Goal: Find specific page/section: Find specific page/section

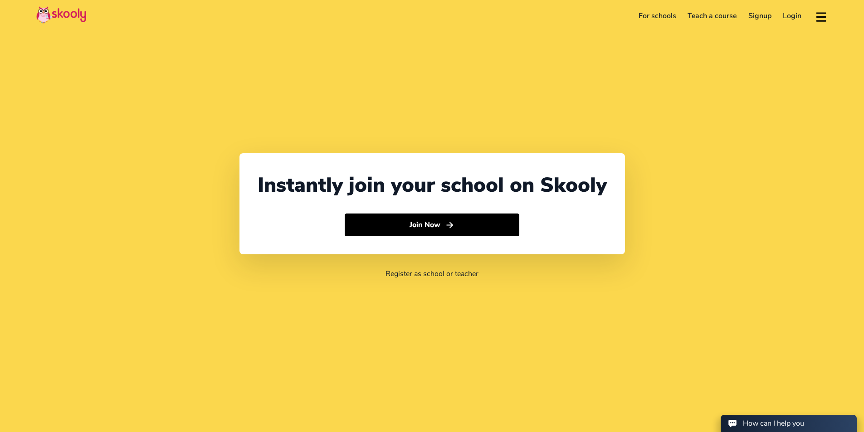
select select "91"
select select "[GEOGRAPHIC_DATA]"
select select "[GEOGRAPHIC_DATA]/[GEOGRAPHIC_DATA]"
click at [656, 17] on link "For schools" at bounding box center [657, 16] width 49 height 15
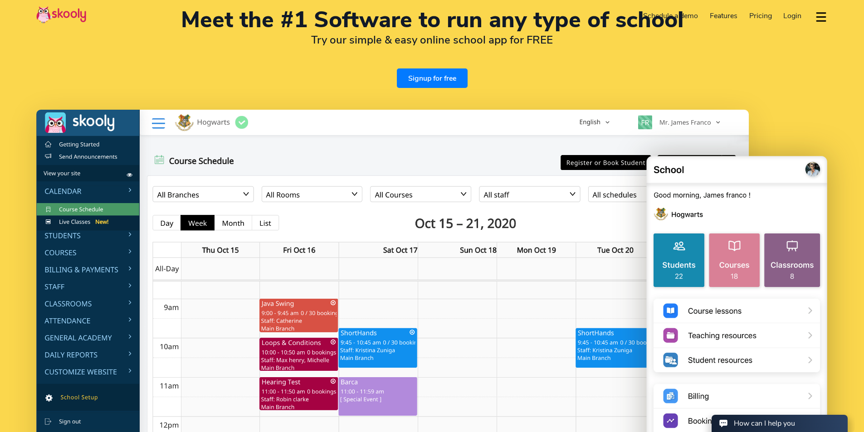
scroll to position [45, 0]
select select "91"
select select "[GEOGRAPHIC_DATA]"
select select "[GEOGRAPHIC_DATA]/[GEOGRAPHIC_DATA]"
select select "en"
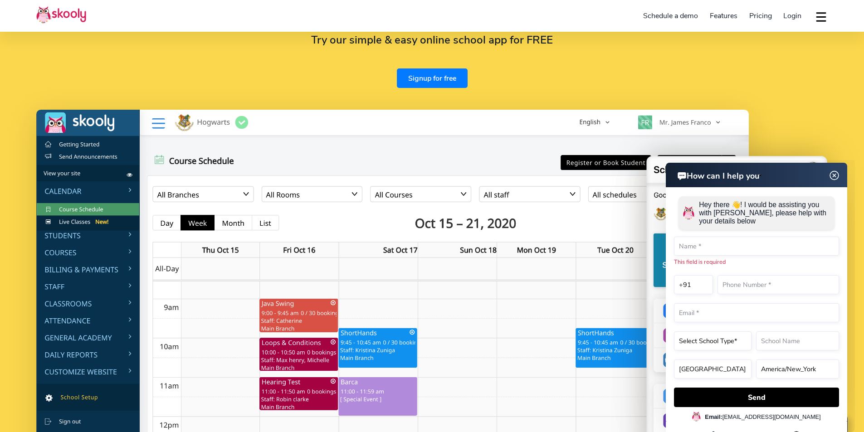
click at [835, 176] on img at bounding box center [834, 175] width 17 height 11
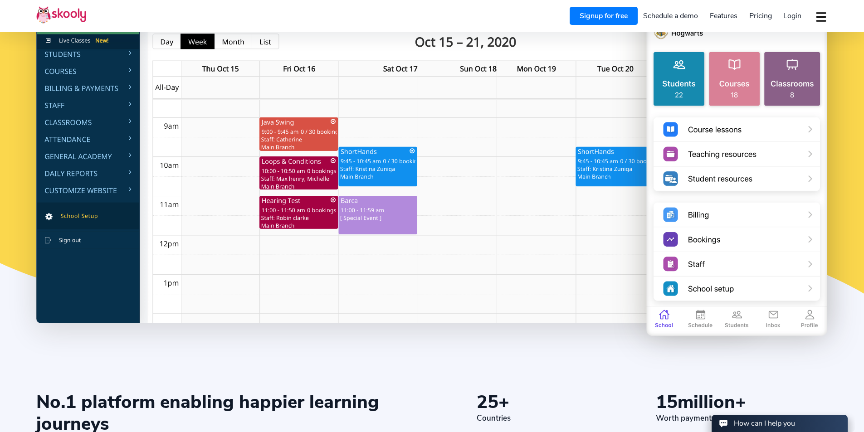
scroll to position [363, 0]
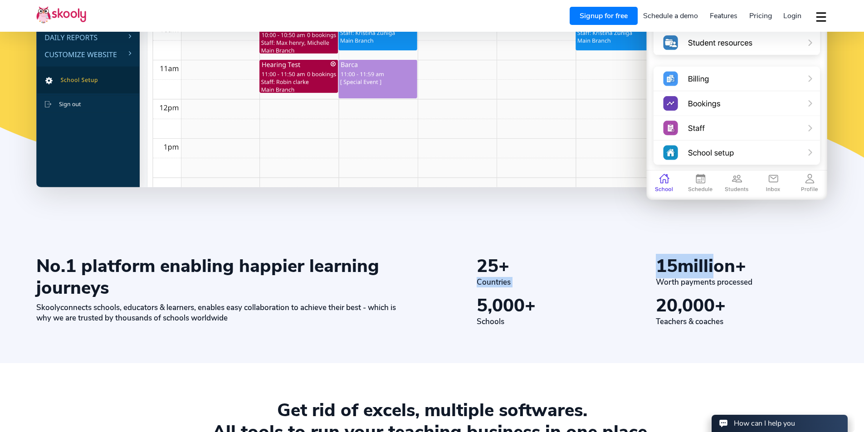
drag, startPoint x: 651, startPoint y: 271, endPoint x: 716, endPoint y: 275, distance: 64.5
click at [716, 275] on div "25 + Countries 15 million+ Worth payments processed 5,000 + Schools 20,000 + Te…" at bounding box center [623, 291] width 409 height 72
drag, startPoint x: 740, startPoint y: 316, endPoint x: 698, endPoint y: 331, distance: 44.9
click at [740, 316] on div "20,000 +" at bounding box center [742, 306] width 172 height 22
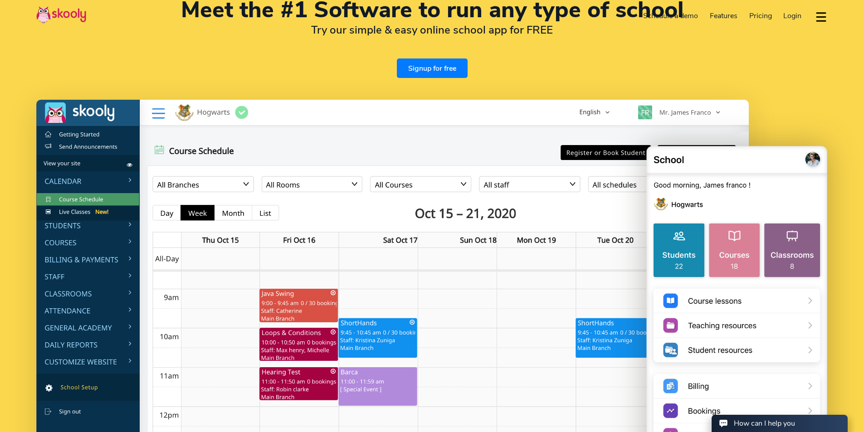
scroll to position [0, 0]
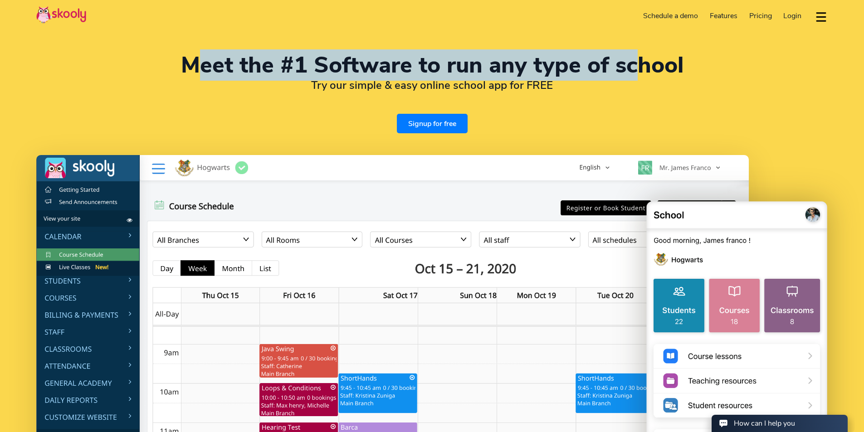
drag, startPoint x: 196, startPoint y: 59, endPoint x: 633, endPoint y: 69, distance: 437.3
click at [633, 69] on h1 "Meet the #1 Software to run any type of school" at bounding box center [431, 65] width 791 height 22
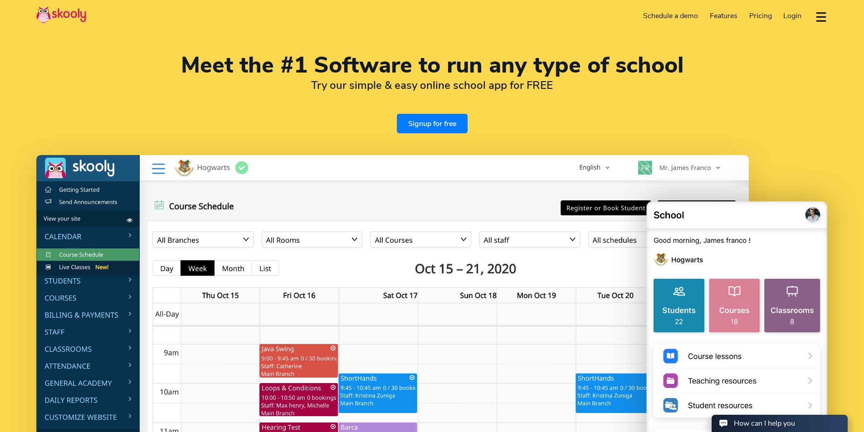
click at [375, 86] on h2 "Try our simple & easy online school app for FREE" at bounding box center [431, 85] width 791 height 14
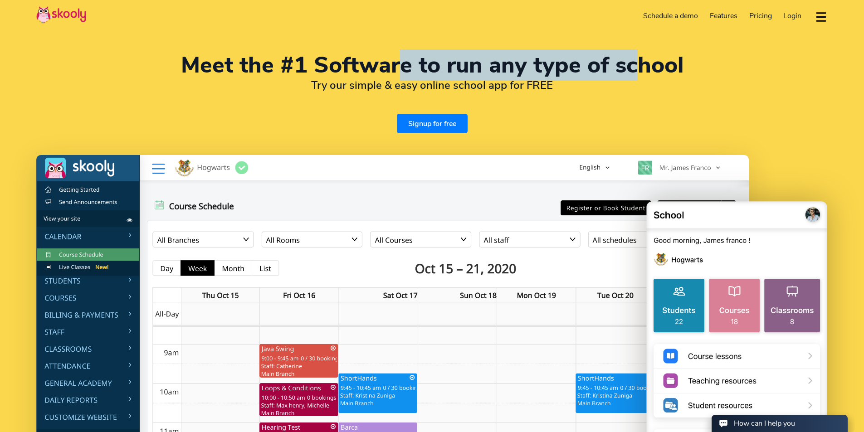
drag, startPoint x: 412, startPoint y: 65, endPoint x: 610, endPoint y: 78, distance: 198.6
click at [612, 76] on h1 "Meet the #1 Software to run any type of school" at bounding box center [431, 65] width 791 height 22
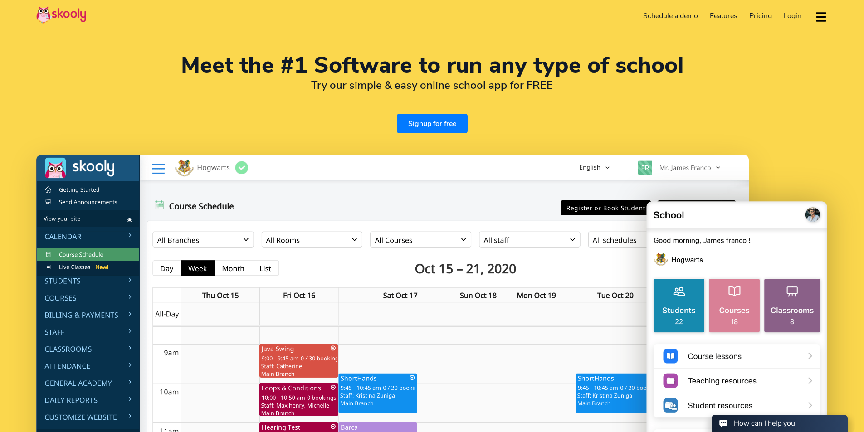
click at [587, 107] on div "Meet the #1 Software to run any type of school Try our simple & easy online sch…" at bounding box center [431, 93] width 791 height 79
